Goal: Information Seeking & Learning: Check status

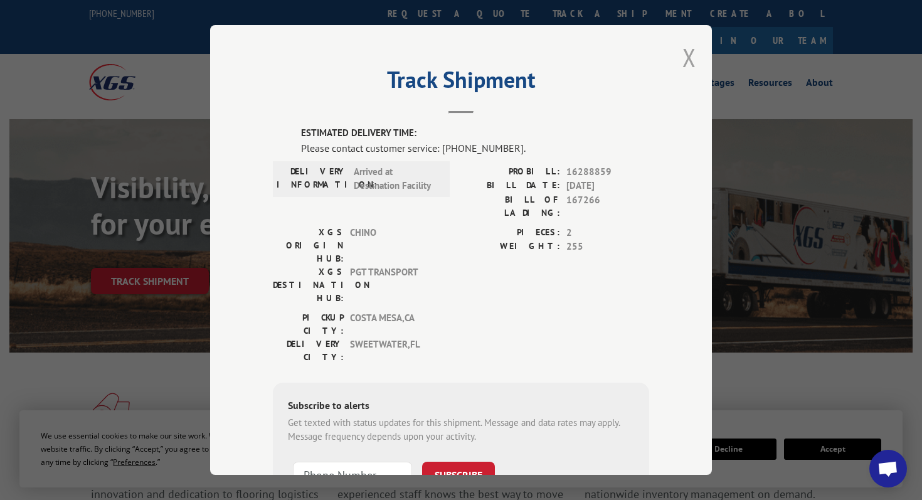
click at [694, 58] on button "Close modal" at bounding box center [689, 57] width 14 height 33
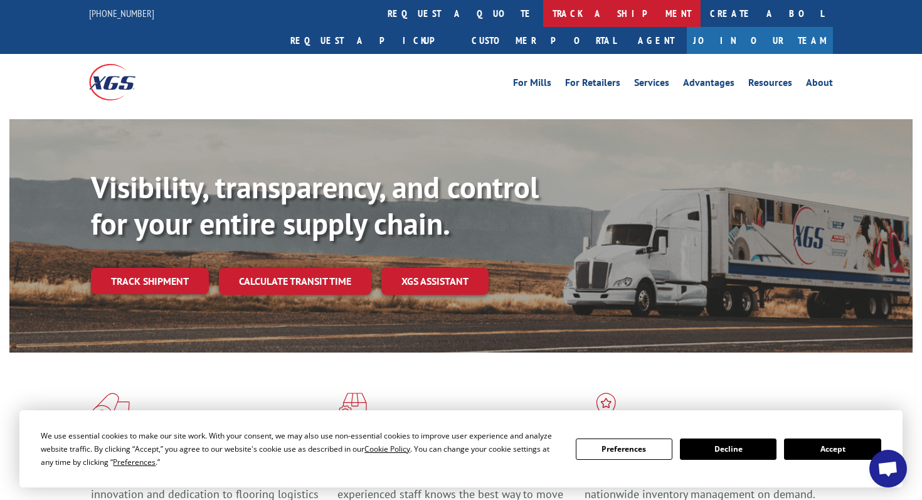
click at [543, 13] on link "track a shipment" at bounding box center [621, 13] width 157 height 27
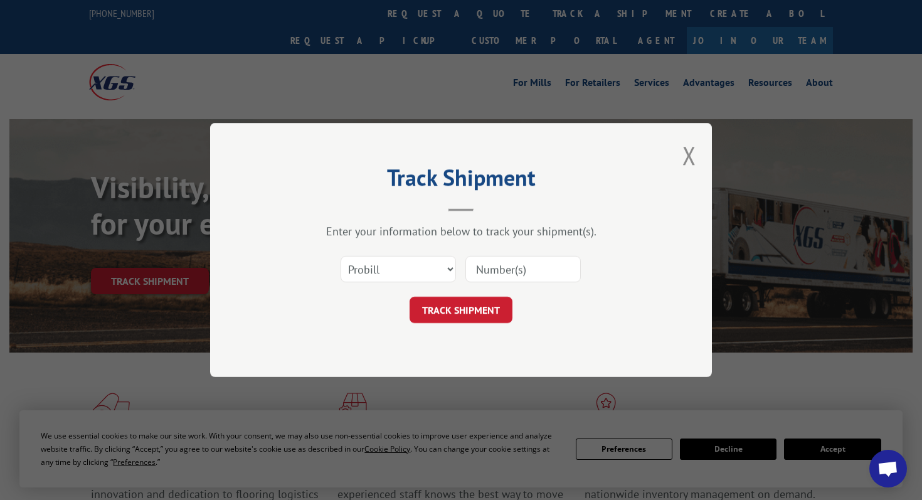
click at [496, 268] on input at bounding box center [522, 269] width 115 height 26
paste input "17673432"
type input "17673432"
click button "TRACK SHIPMENT" at bounding box center [461, 310] width 103 height 26
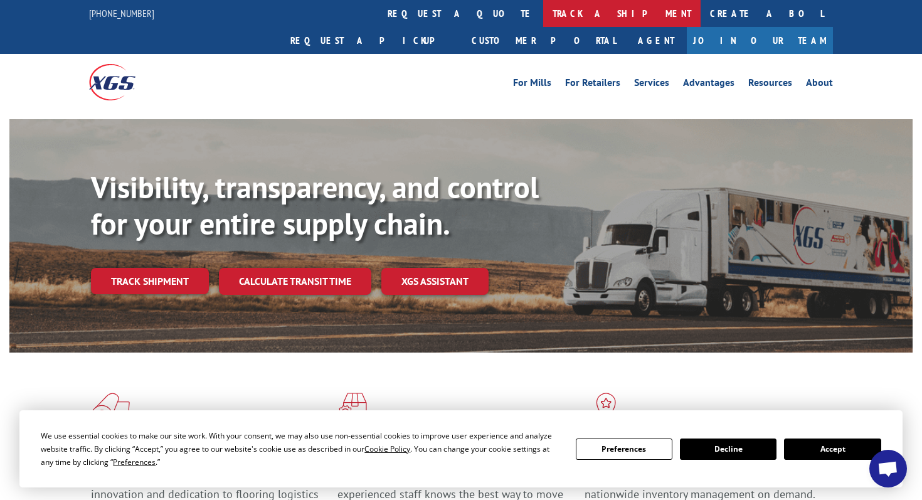
click at [543, 24] on link "track a shipment" at bounding box center [621, 13] width 157 height 27
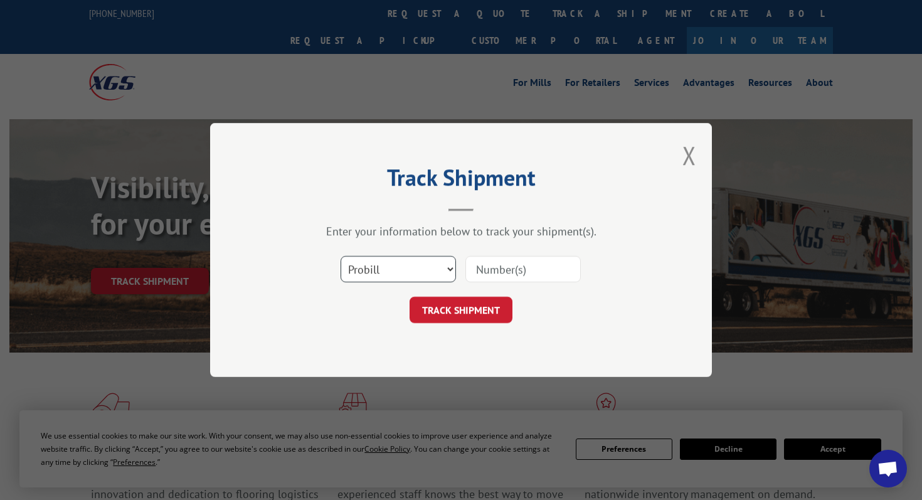
click at [408, 273] on select "Select category... Probill BOL PO" at bounding box center [398, 269] width 115 height 26
select select "bol"
click at [341, 256] on select "Select category... Probill BOL PO" at bounding box center [398, 269] width 115 height 26
click at [479, 262] on input at bounding box center [522, 269] width 115 height 26
paste input "6874897"
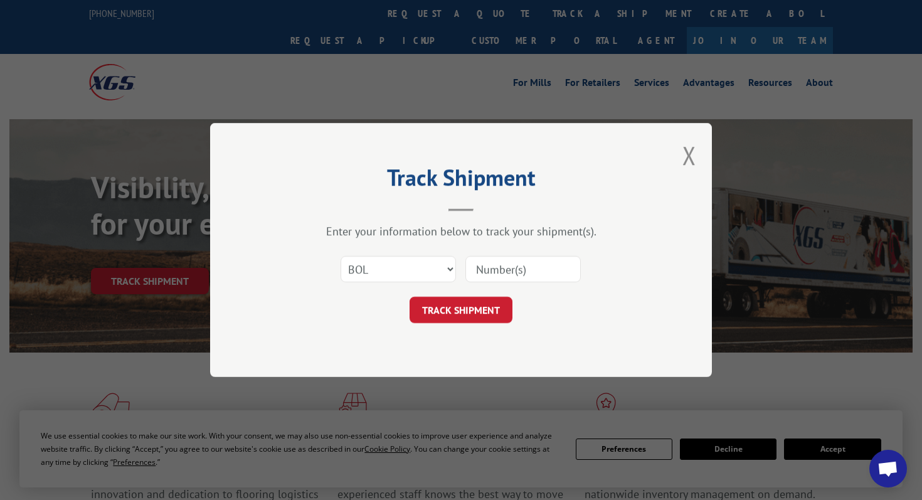
type input "6874897"
click button "TRACK SHIPMENT" at bounding box center [461, 310] width 103 height 26
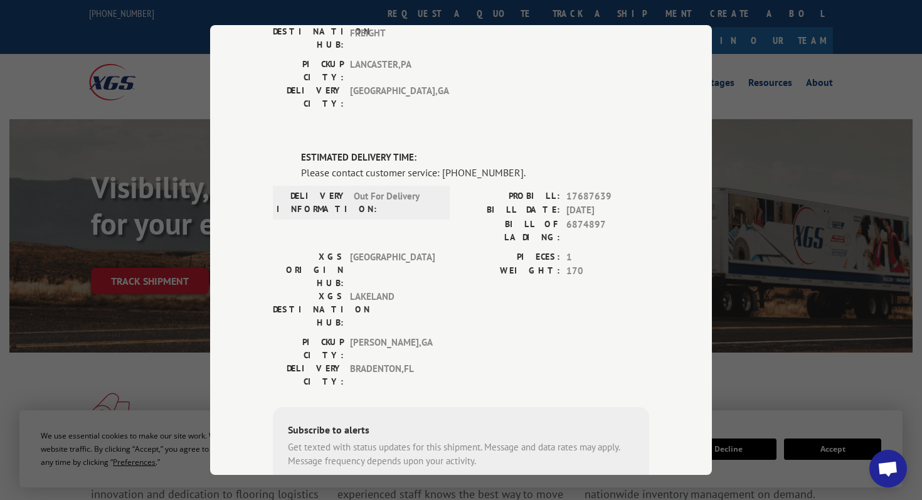
scroll to position [284, 0]
